Goal: Task Accomplishment & Management: Complete application form

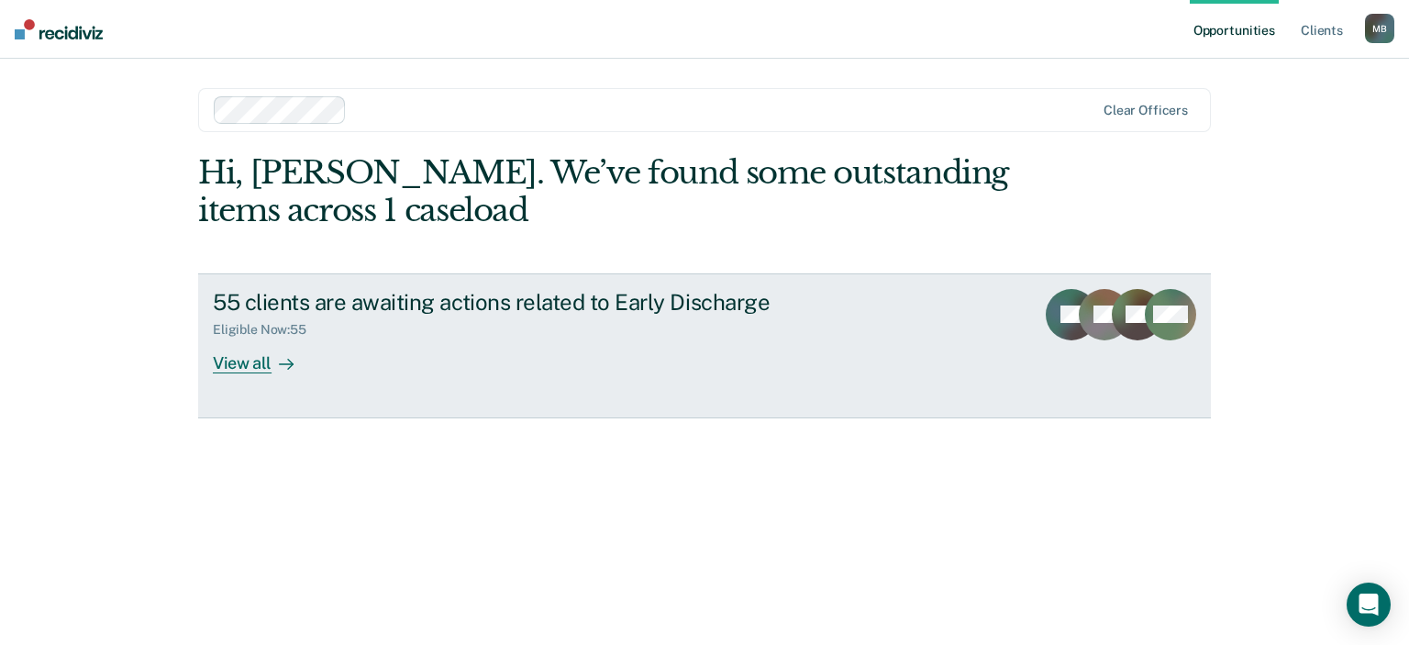
click at [239, 365] on div "View all" at bounding box center [264, 356] width 103 height 36
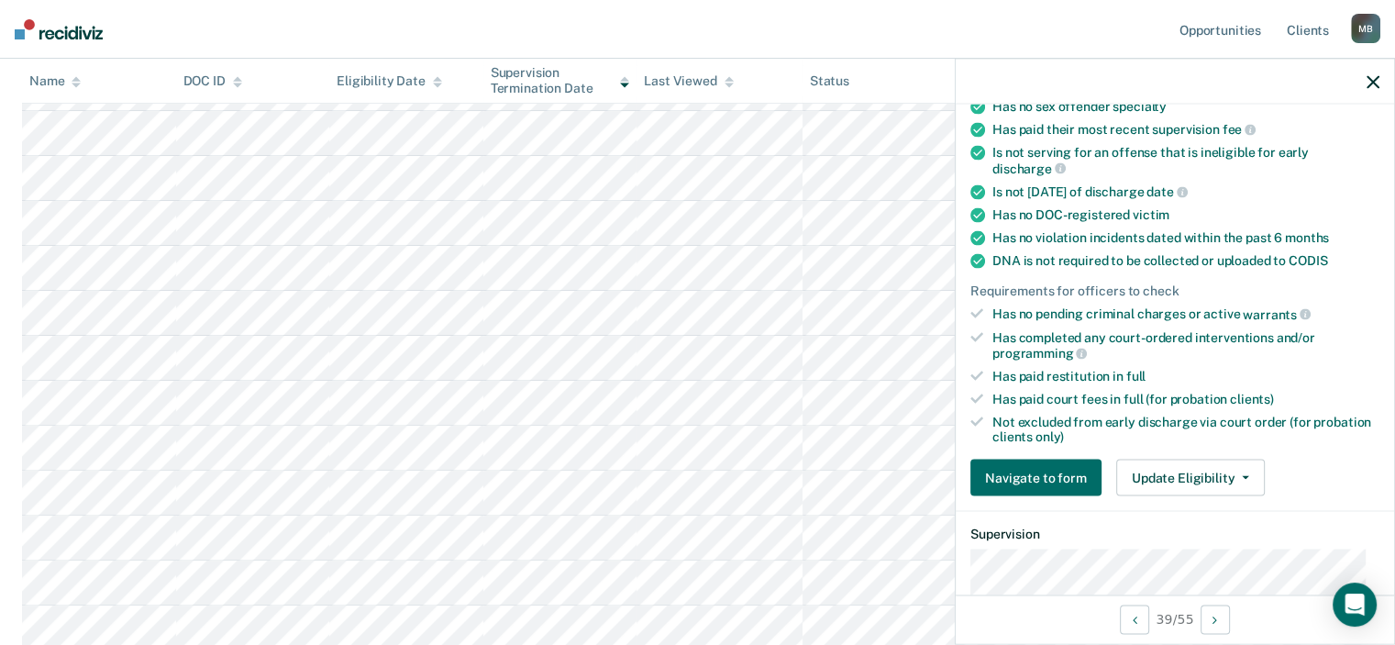
scroll to position [367, 0]
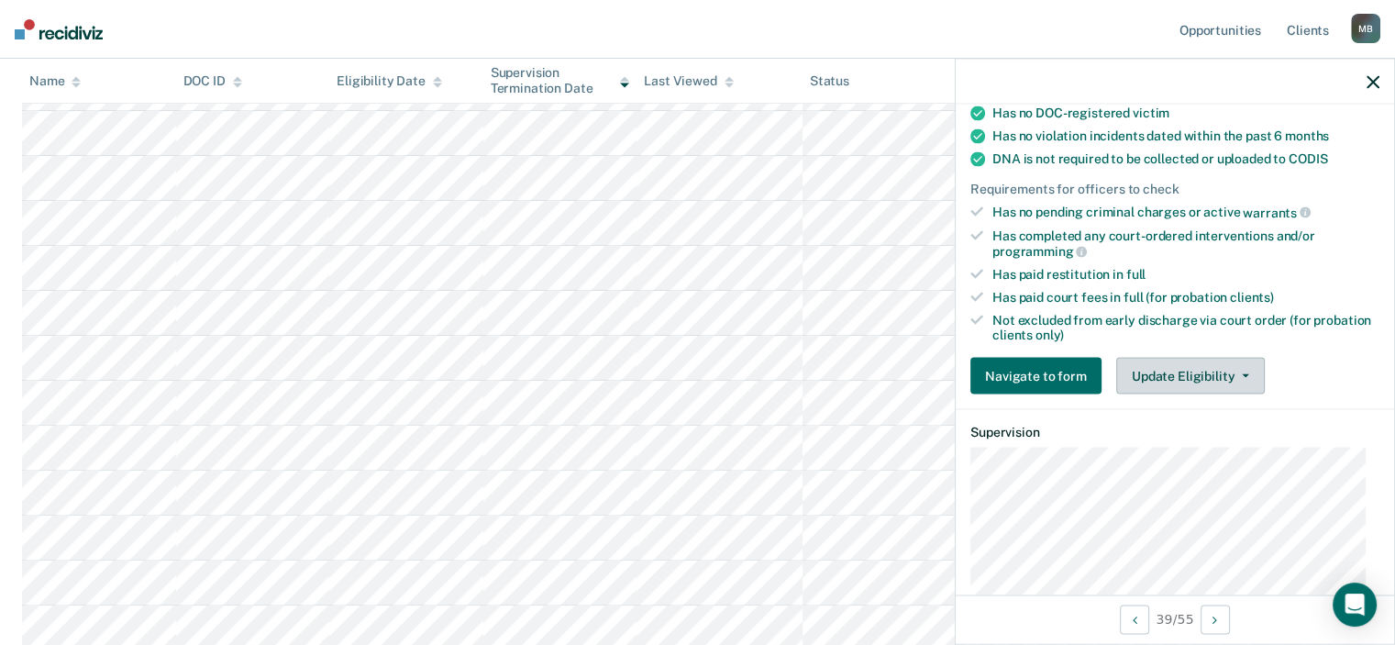
click at [1134, 365] on button "Update Eligibility" at bounding box center [1190, 376] width 149 height 37
click at [1049, 389] on div "Requirements validated by data from ICON Is on supervision level 1 90 days have…" at bounding box center [1175, 130] width 438 height 559
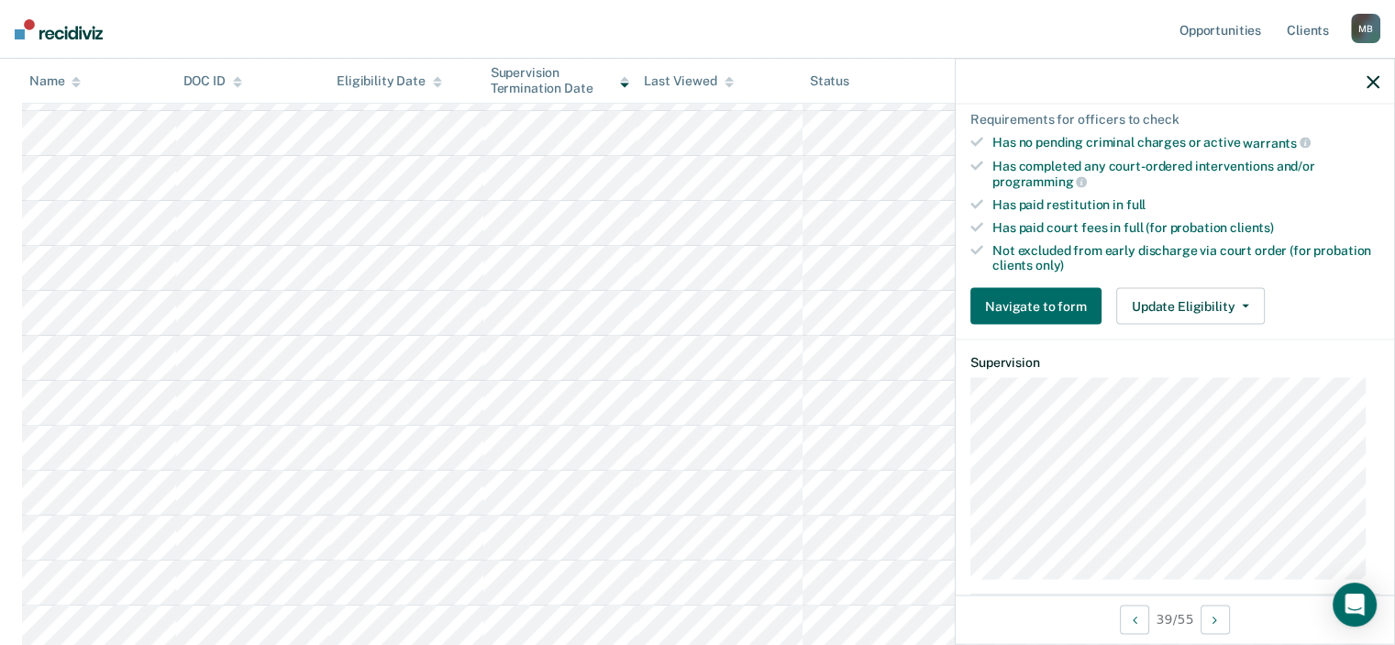
scroll to position [345, 0]
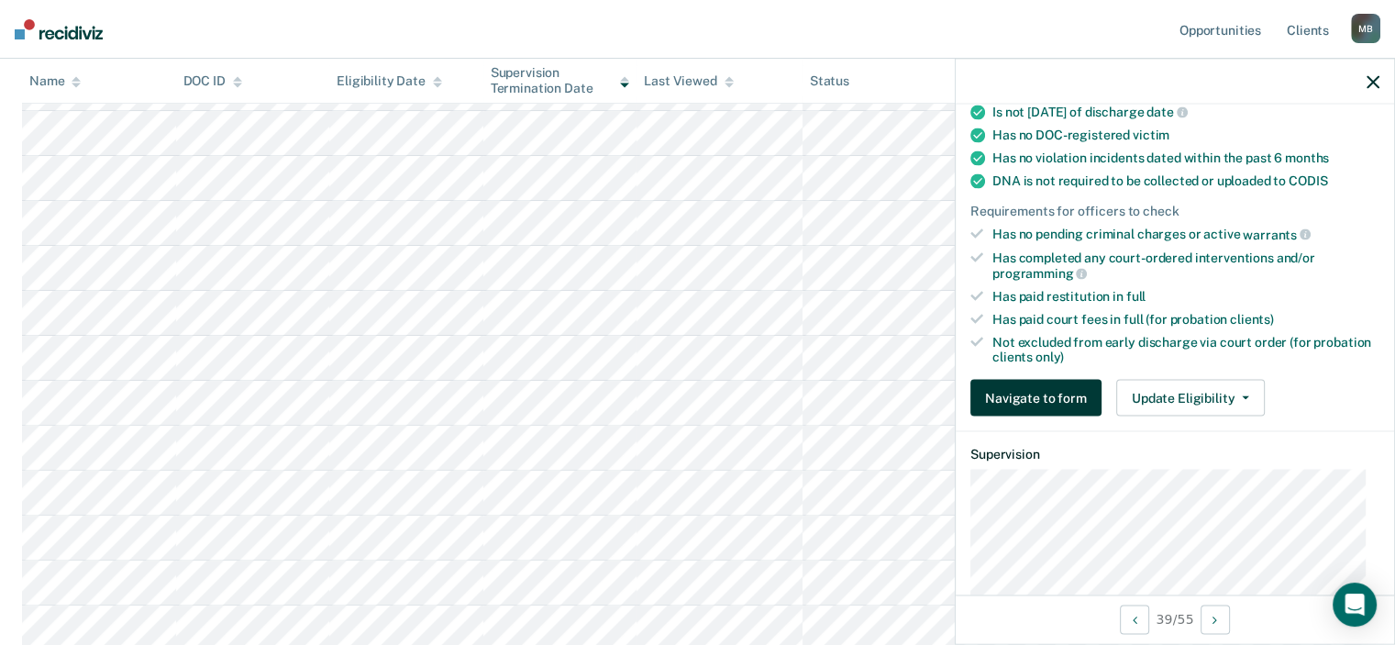
click at [1054, 385] on button "Navigate to form" at bounding box center [1035, 398] width 131 height 37
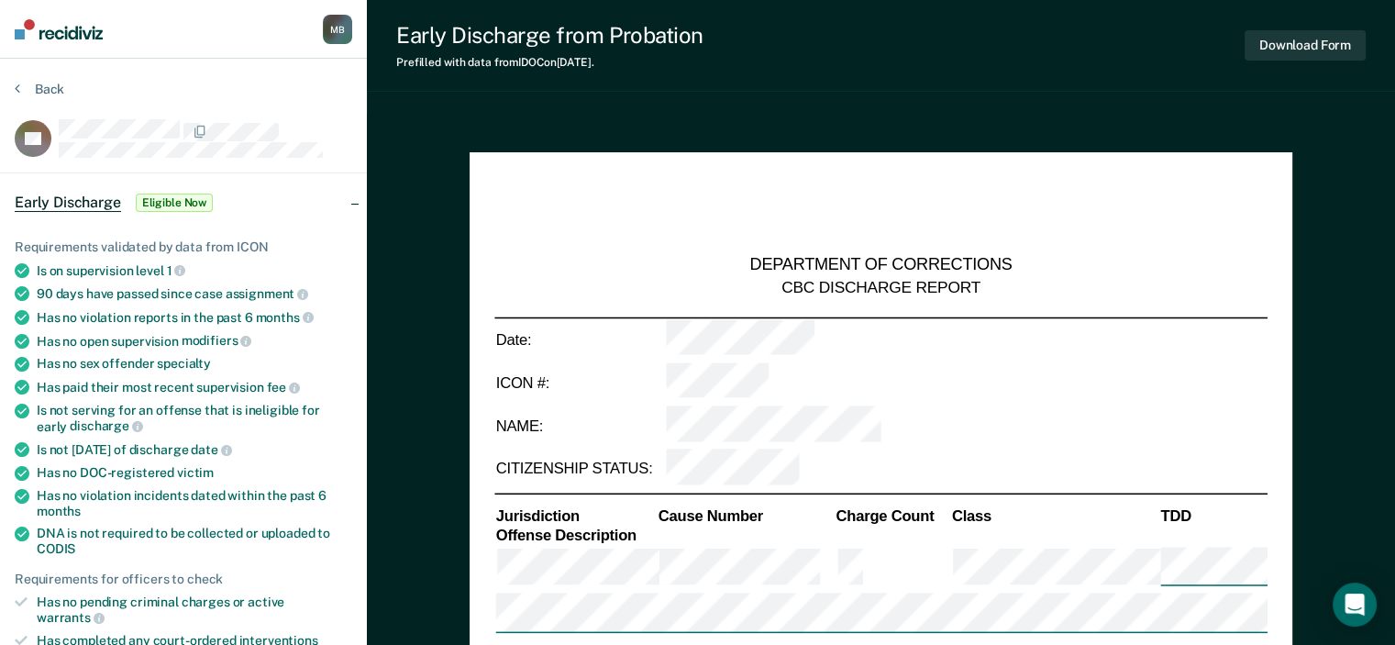
type textarea "x"
